Goal: Information Seeking & Learning: Check status

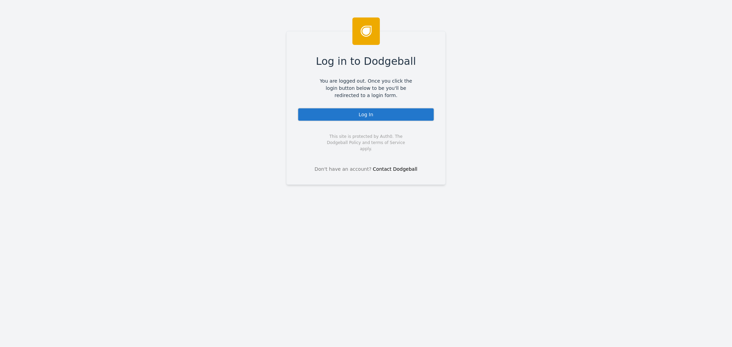
click at [343, 117] on div "Log In" at bounding box center [366, 115] width 137 height 14
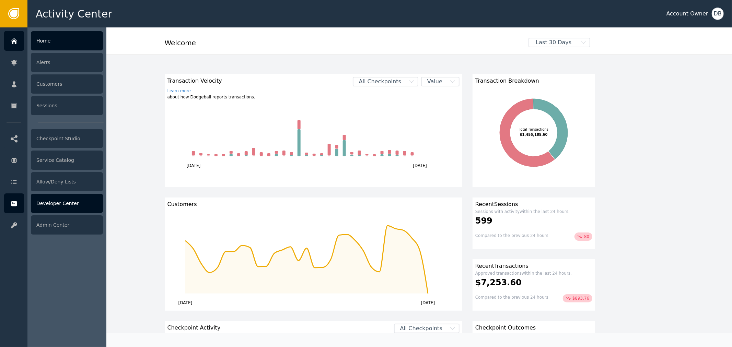
click at [62, 196] on div "Developer Center" at bounding box center [67, 203] width 72 height 19
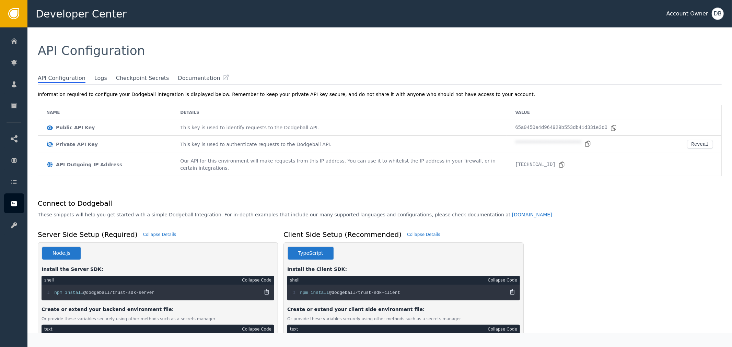
click at [89, 73] on div "API Configuration" at bounding box center [379, 50] width 705 height 47
click at [94, 78] on span "Logs" at bounding box center [100, 78] width 13 height 9
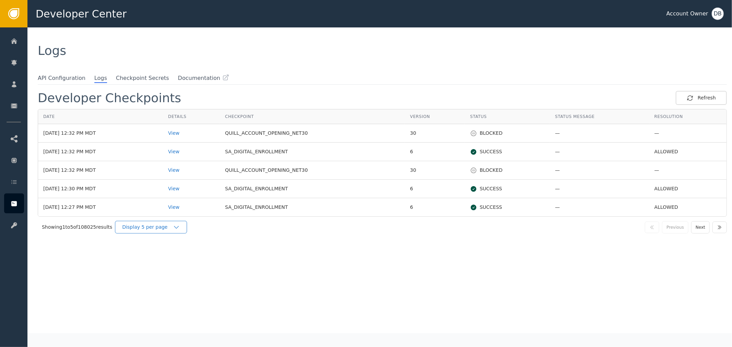
click at [159, 230] on div "Display 5 per page" at bounding box center [147, 227] width 51 height 7
click at [165, 262] on div "Developer Checkpoints Refresh Date Details Checkpoint Version Status Status Mes…" at bounding box center [382, 212] width 689 height 243
click at [166, 258] on div "Developer Checkpoints Refresh Date Details Checkpoint Version Status Status Mes…" at bounding box center [382, 212] width 689 height 243
click at [169, 230] on div "Display 5 per page" at bounding box center [147, 227] width 51 height 7
drag, startPoint x: 169, startPoint y: 249, endPoint x: 169, endPoint y: 255, distance: 6.5
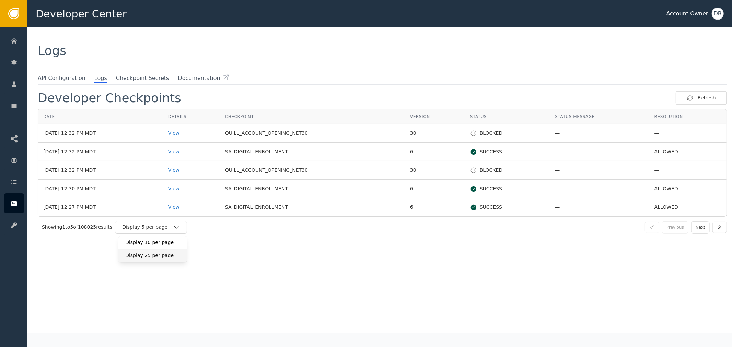
click at [169, 255] on div "Display 25 per page" at bounding box center [152, 255] width 69 height 13
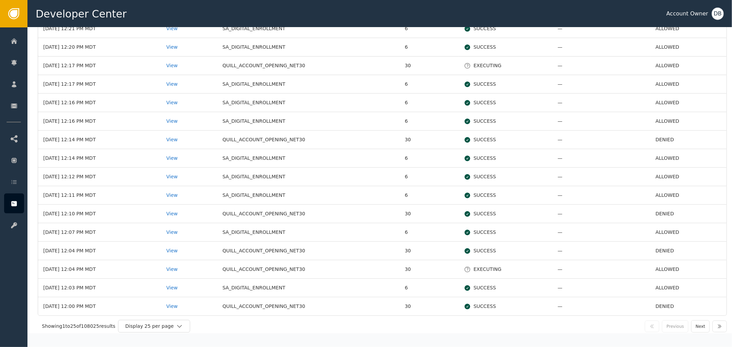
scroll to position [275, 0]
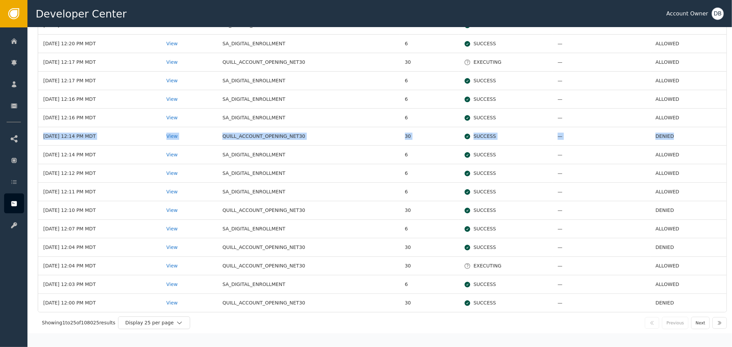
drag, startPoint x: 663, startPoint y: 139, endPoint x: 666, endPoint y: 122, distance: 17.7
click at [666, 122] on tbody "[DATE] 12:32 PM MDT View QUILL_ACCOUNT_OPENING_NET30 30 WAITING — — [DATE] 12:3…" at bounding box center [382, 80] width 689 height 463
drag, startPoint x: 662, startPoint y: 307, endPoint x: 666, endPoint y: 297, distance: 10.8
click at [666, 297] on td "DENIED" at bounding box center [689, 303] width 76 height 18
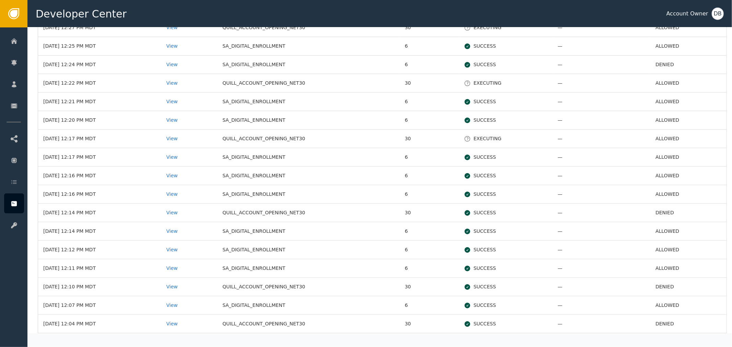
scroll to position [160, 0]
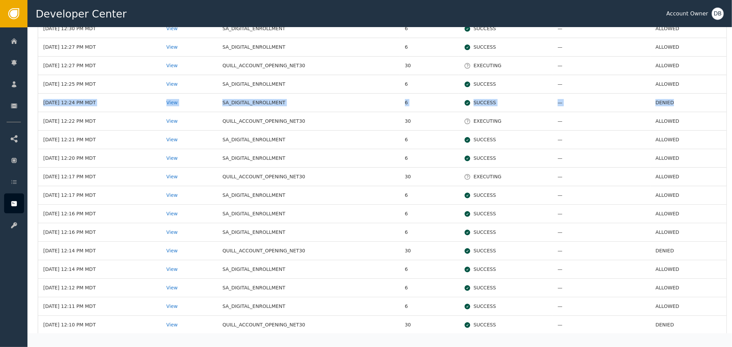
drag, startPoint x: 674, startPoint y: 100, endPoint x: 675, endPoint y: 91, distance: 8.6
click at [675, 91] on tbody "[DATE] 12:32 PM MDT View QUILL_ACCOUNT_OPENING_NET30 30 WAITING — — [DATE] 12:3…" at bounding box center [382, 195] width 689 height 463
click at [193, 99] on div "View" at bounding box center [190, 102] width 46 height 7
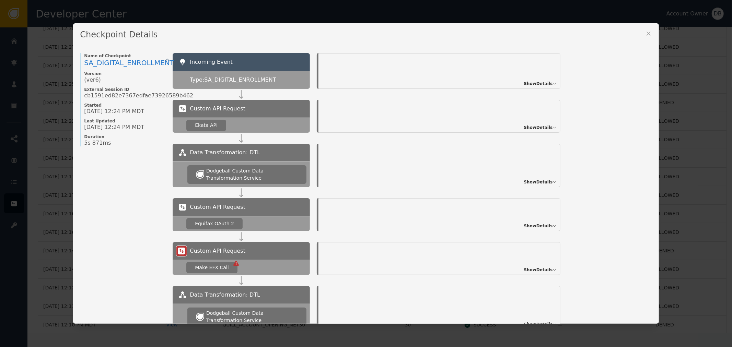
click at [526, 81] on div "Show Details" at bounding box center [440, 71] width 242 height 36
click at [532, 88] on div "Show Details" at bounding box center [440, 71] width 242 height 36
click at [532, 87] on span "Show Details" at bounding box center [538, 84] width 29 height 6
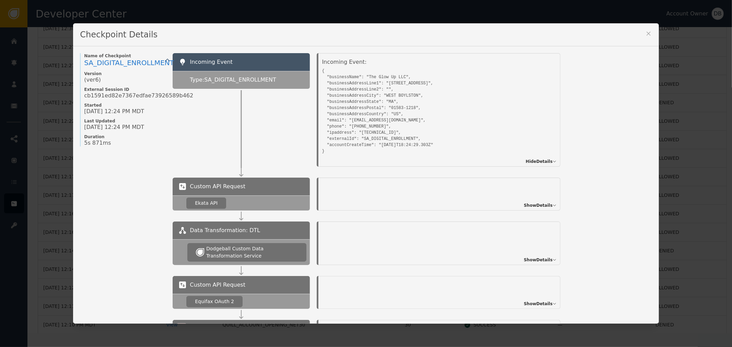
click at [532, 85] on pre "{ "businessName": "The Glow Up LLC", "businessAddressLine1": "[STREET_ADDRESS]"…" at bounding box center [432, 110] width 220 height 88
click at [325, 77] on pre "{ "businessName": "The Glow Up LLC", "businessAddressLine1": "[STREET_ADDRESS]"…" at bounding box center [432, 110] width 220 height 88
click at [324, 76] on pre "{ "businessName": "The Glow Up LLC", "businessAddressLine1": "[STREET_ADDRESS]"…" at bounding box center [432, 110] width 220 height 88
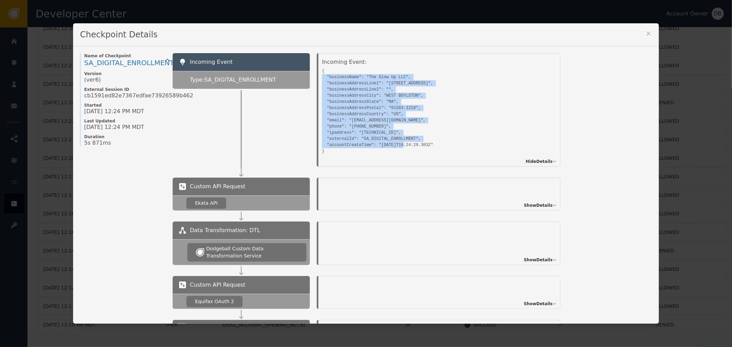
drag, startPoint x: 437, startPoint y: 146, endPoint x: 319, endPoint y: 78, distance: 135.8
click at [322, 78] on pre "{ "businessName": "The Glow Up LLC", "businessAddressLine1": "[STREET_ADDRESS]"…" at bounding box center [432, 110] width 220 height 88
drag, startPoint x: 343, startPoint y: 83, endPoint x: 360, endPoint y: 96, distance: 21.2
copy pre ""businessName": "The Glow Up LLC", "businessAddressLine1": "[STREET_ADDRESS]", …"
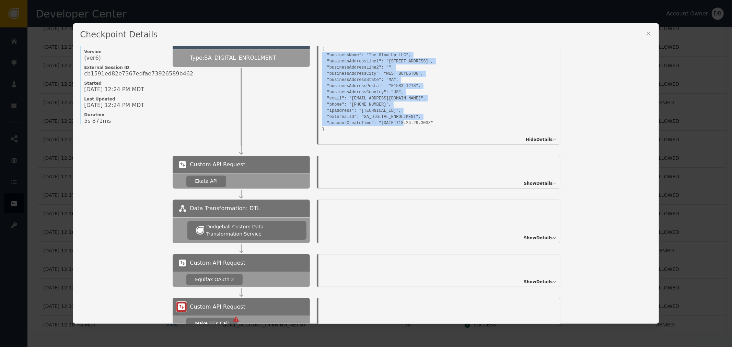
scroll to position [38, 0]
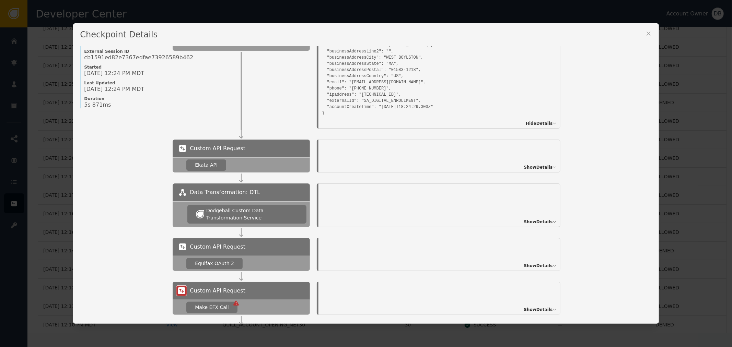
click at [639, 39] on div "Checkpoint Details" at bounding box center [366, 34] width 586 height 23
click at [641, 37] on div "Checkpoint Details" at bounding box center [366, 34] width 586 height 23
click at [645, 33] on icon at bounding box center [648, 33] width 7 height 7
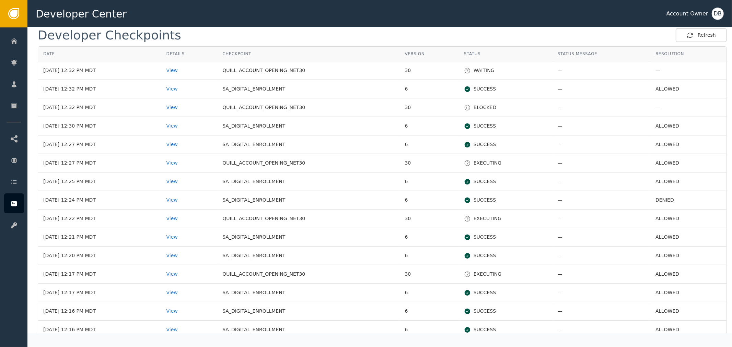
scroll to position [76, 0]
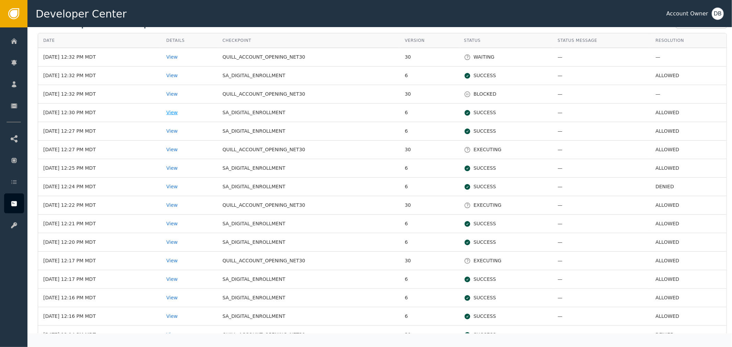
click at [188, 113] on div "View" at bounding box center [190, 112] width 46 height 7
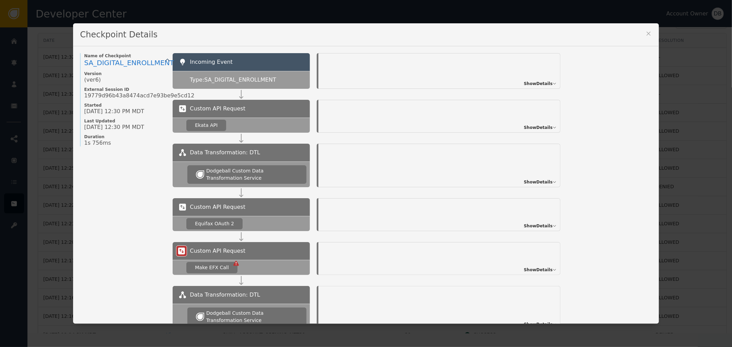
click at [646, 31] on icon at bounding box center [648, 33] width 7 height 7
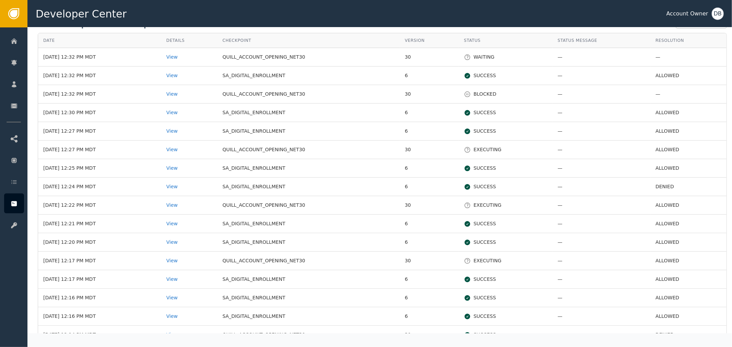
scroll to position [275, 0]
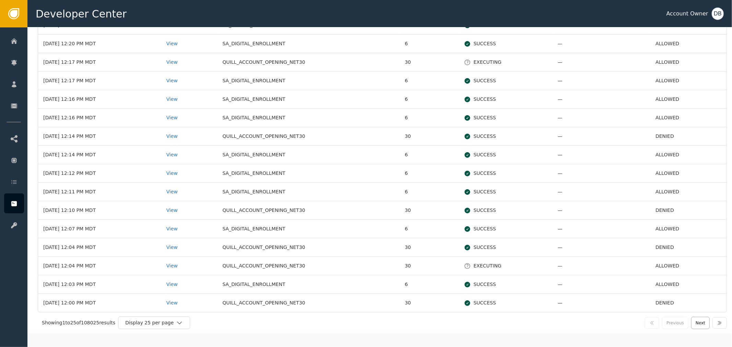
click at [698, 323] on button "Next" at bounding box center [700, 323] width 19 height 12
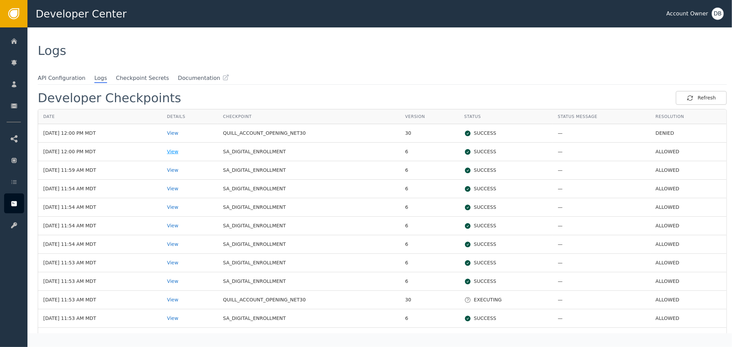
click at [185, 153] on div "View" at bounding box center [190, 151] width 46 height 7
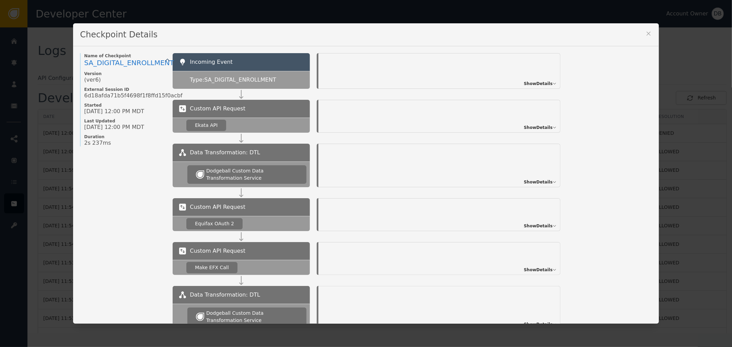
drag, startPoint x: 95, startPoint y: 145, endPoint x: 147, endPoint y: 137, distance: 52.4
click at [105, 142] on div "2s 237ms" at bounding box center [125, 143] width 82 height 7
click at [647, 32] on icon at bounding box center [649, 34] width 4 height 4
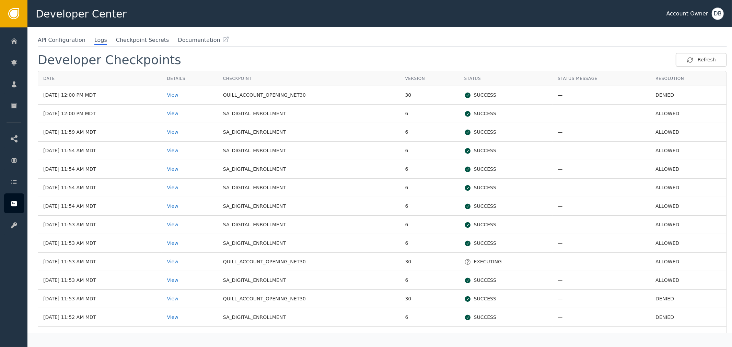
scroll to position [76, 0]
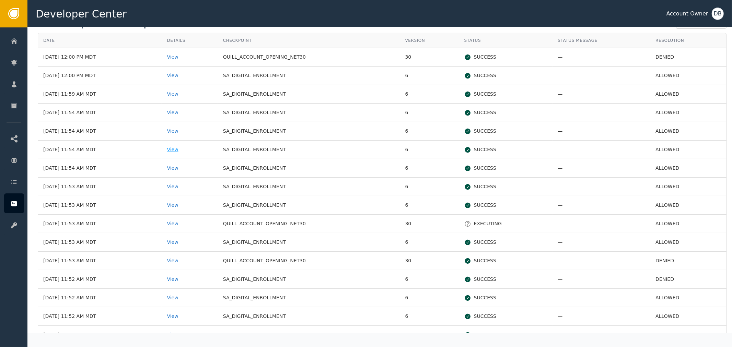
click at [188, 152] on div "View" at bounding box center [190, 149] width 46 height 7
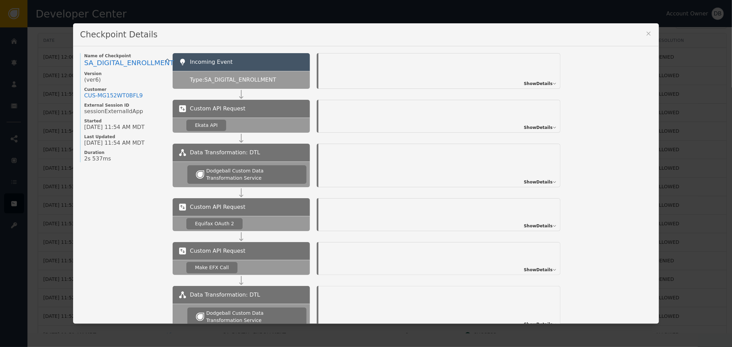
click at [653, 32] on div "Checkpoint Details" at bounding box center [366, 34] width 586 height 23
click at [645, 33] on icon at bounding box center [648, 33] width 7 height 7
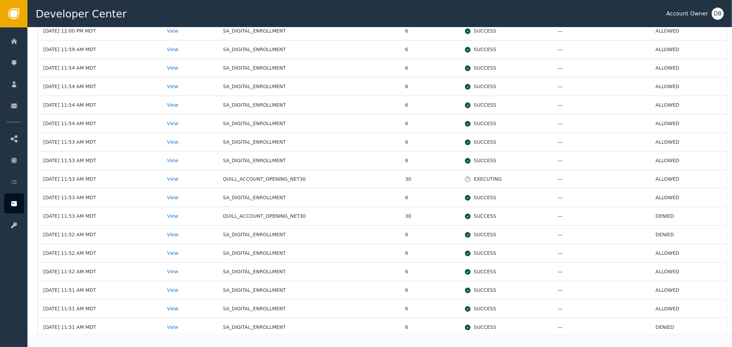
scroll to position [275, 0]
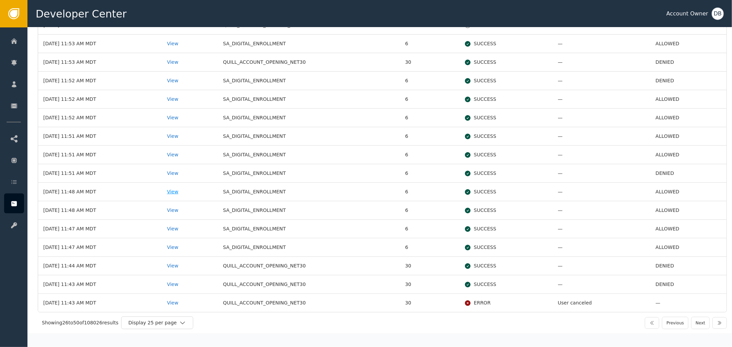
click at [188, 192] on div "View" at bounding box center [190, 191] width 46 height 7
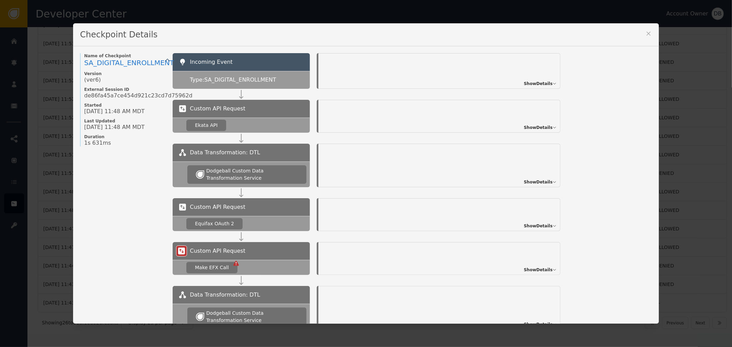
drag, startPoint x: 101, startPoint y: 152, endPoint x: 221, endPoint y: 103, distance: 129.4
click at [102, 149] on div "Name of Checkpoint SA_DIGITAL_ENROLLMENT Version (ver 6 ) External Session ID d…" at bounding box center [123, 311] width 86 height 517
drag, startPoint x: 643, startPoint y: 32, endPoint x: 611, endPoint y: 53, distance: 37.9
click at [645, 33] on icon at bounding box center [648, 33] width 7 height 7
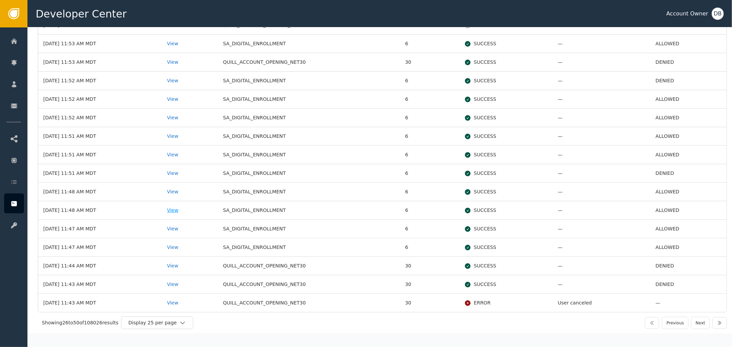
click at [190, 211] on div "View" at bounding box center [190, 210] width 46 height 7
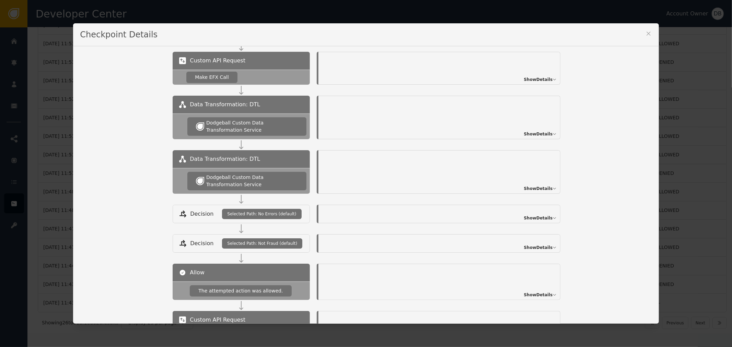
scroll to position [253, 0]
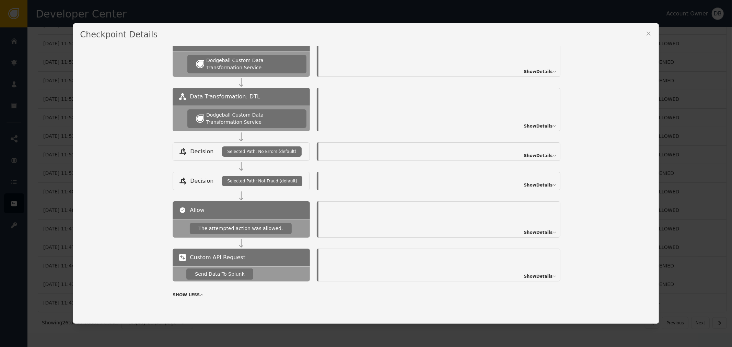
click at [641, 31] on div "Checkpoint Details" at bounding box center [366, 34] width 586 height 23
click at [646, 31] on icon at bounding box center [648, 33] width 7 height 7
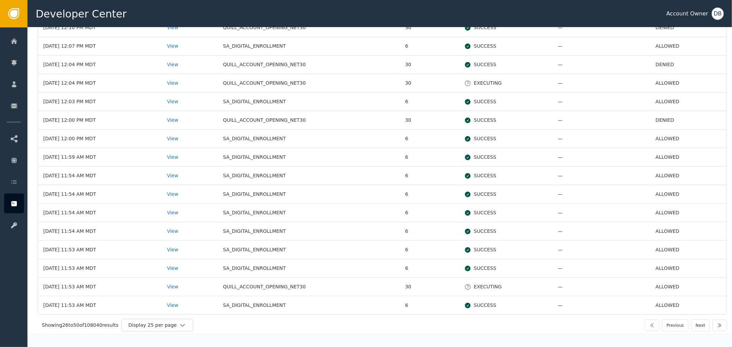
scroll to position [275, 0]
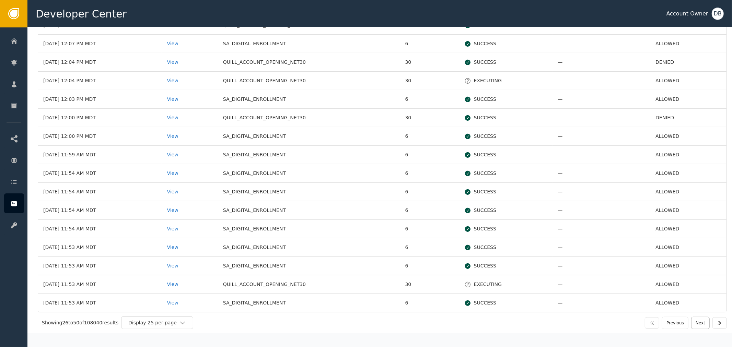
click at [695, 323] on button "Next" at bounding box center [700, 323] width 19 height 12
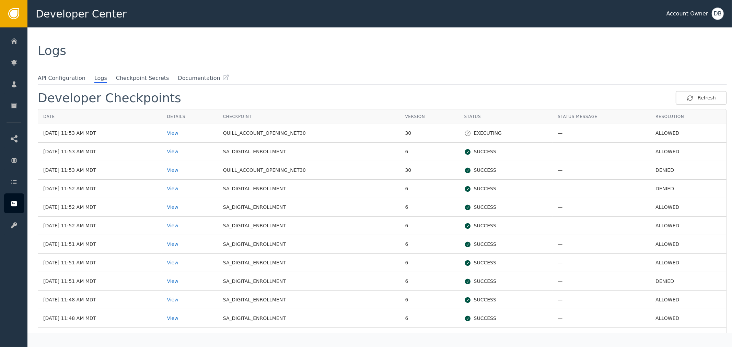
scroll to position [38, 0]
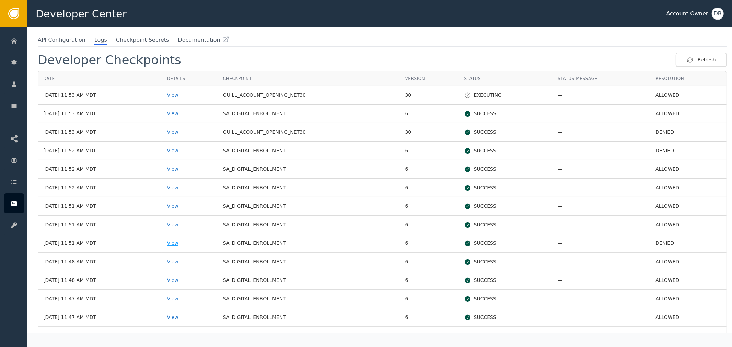
click at [190, 245] on div "View" at bounding box center [190, 243] width 46 height 7
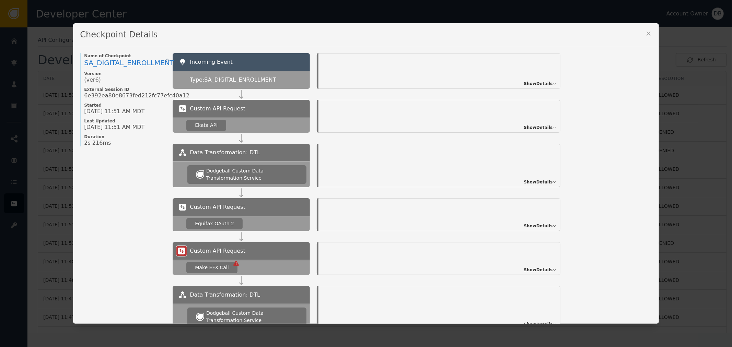
click at [534, 84] on span "Show Details" at bounding box center [538, 84] width 29 height 6
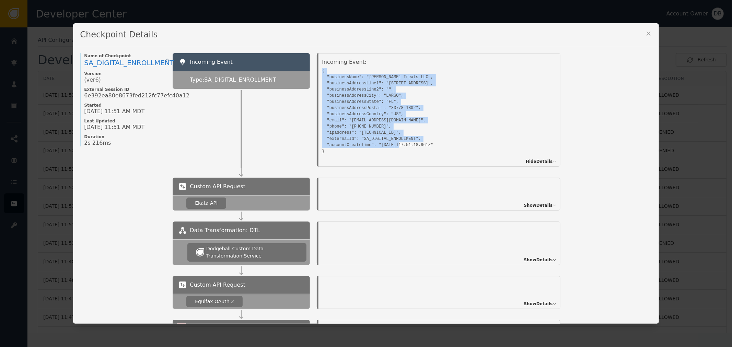
drag, startPoint x: 318, startPoint y: 67, endPoint x: 363, endPoint y: 153, distance: 96.9
click at [363, 153] on div "Incoming Event: { "businessName": "[PERSON_NAME] Treats LLC", "businessAddressL…" at bounding box center [440, 110] width 242 height 114
copy pre "{ "businessName": "[PERSON_NAME] Treats LLC", "businessAddressLine1": "[STREET_…"
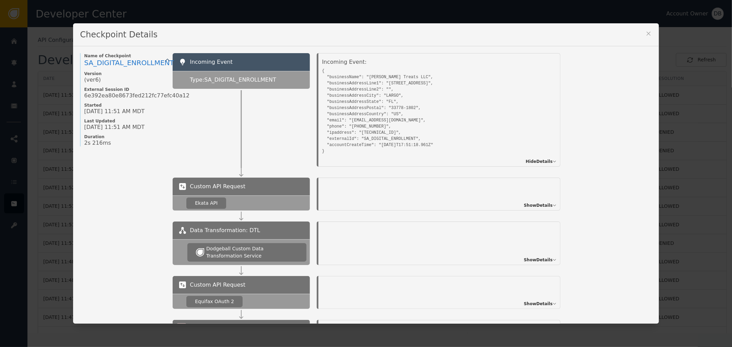
click at [73, 111] on div "Name of Checkpoint SA_DIGITAL_ENROLLMENT Version (ver 6 ) External Session ID 6…" at bounding box center [366, 185] width 586 height 278
click at [50, 106] on div "Checkpoint Details Name of Checkpoint SA_DIGITAL_ENROLLMENT Version (ver 6 ) Ex…" at bounding box center [366, 173] width 732 height 347
click at [642, 32] on div "Checkpoint Details" at bounding box center [366, 34] width 586 height 23
click at [645, 34] on icon at bounding box center [648, 33] width 7 height 7
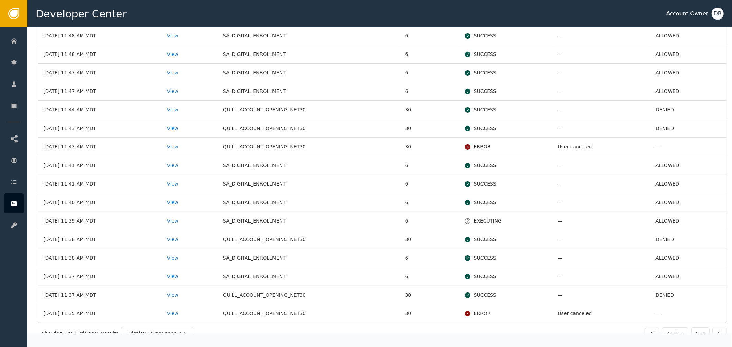
scroll to position [275, 0]
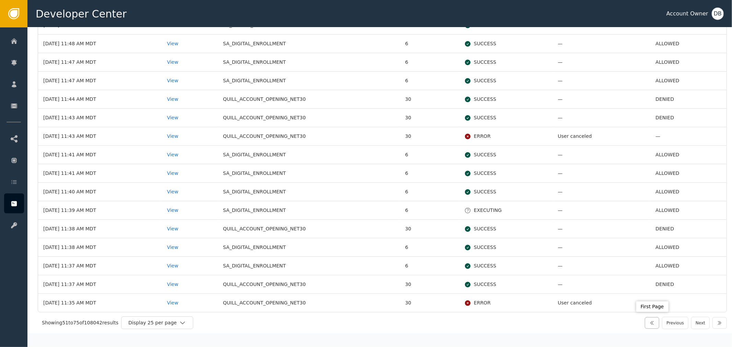
click at [655, 324] on button "button" at bounding box center [652, 324] width 14 height 12
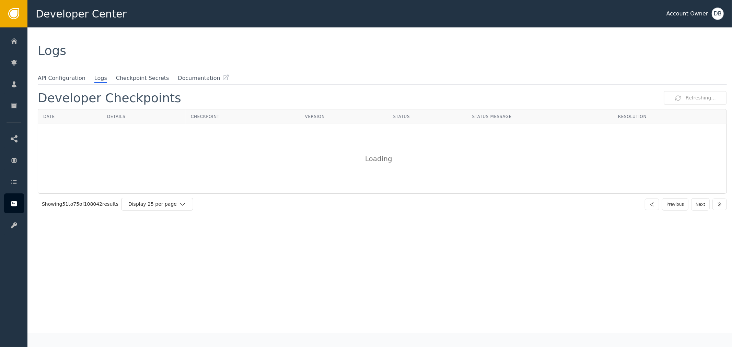
scroll to position [0, 0]
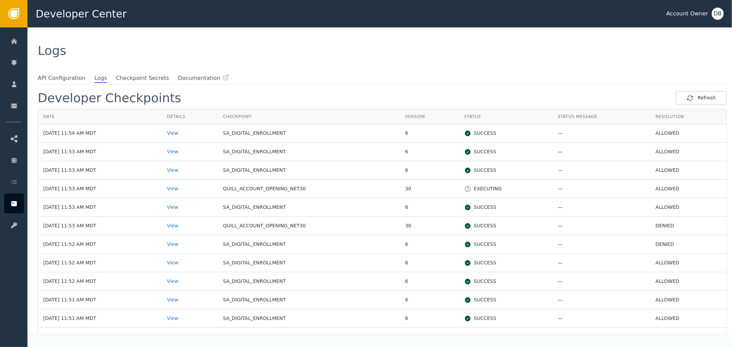
click at [179, 211] on td "View" at bounding box center [190, 207] width 56 height 19
drag, startPoint x: 244, startPoint y: 130, endPoint x: 283, endPoint y: 128, distance: 38.8
click at [283, 128] on td "SA_DIGITAL_ENROLLMENT" at bounding box center [309, 133] width 182 height 19
